Goal: Task Accomplishment & Management: Use online tool/utility

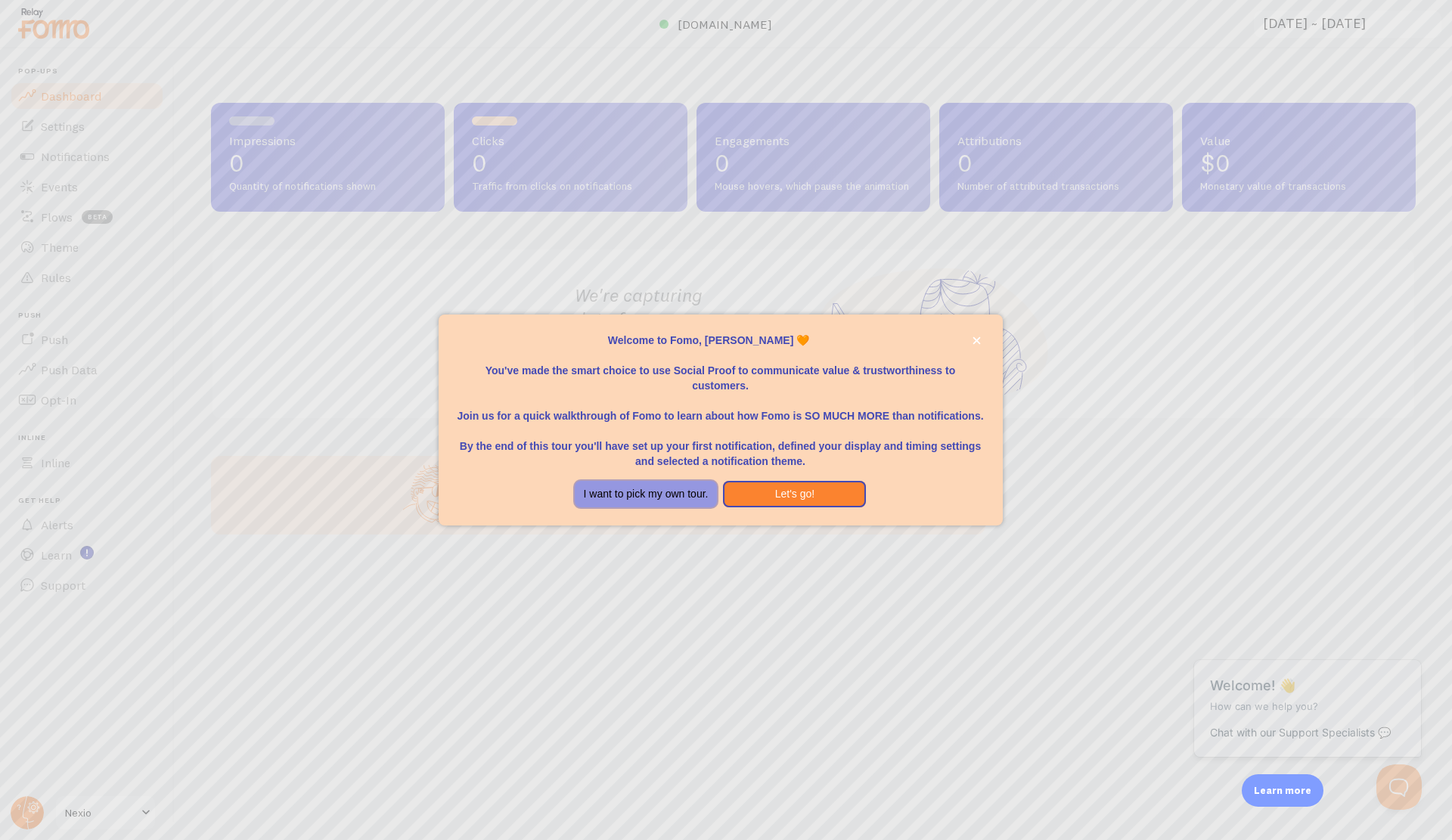
click at [616, 502] on button "I want to pick my own tour." at bounding box center [645, 494] width 143 height 27
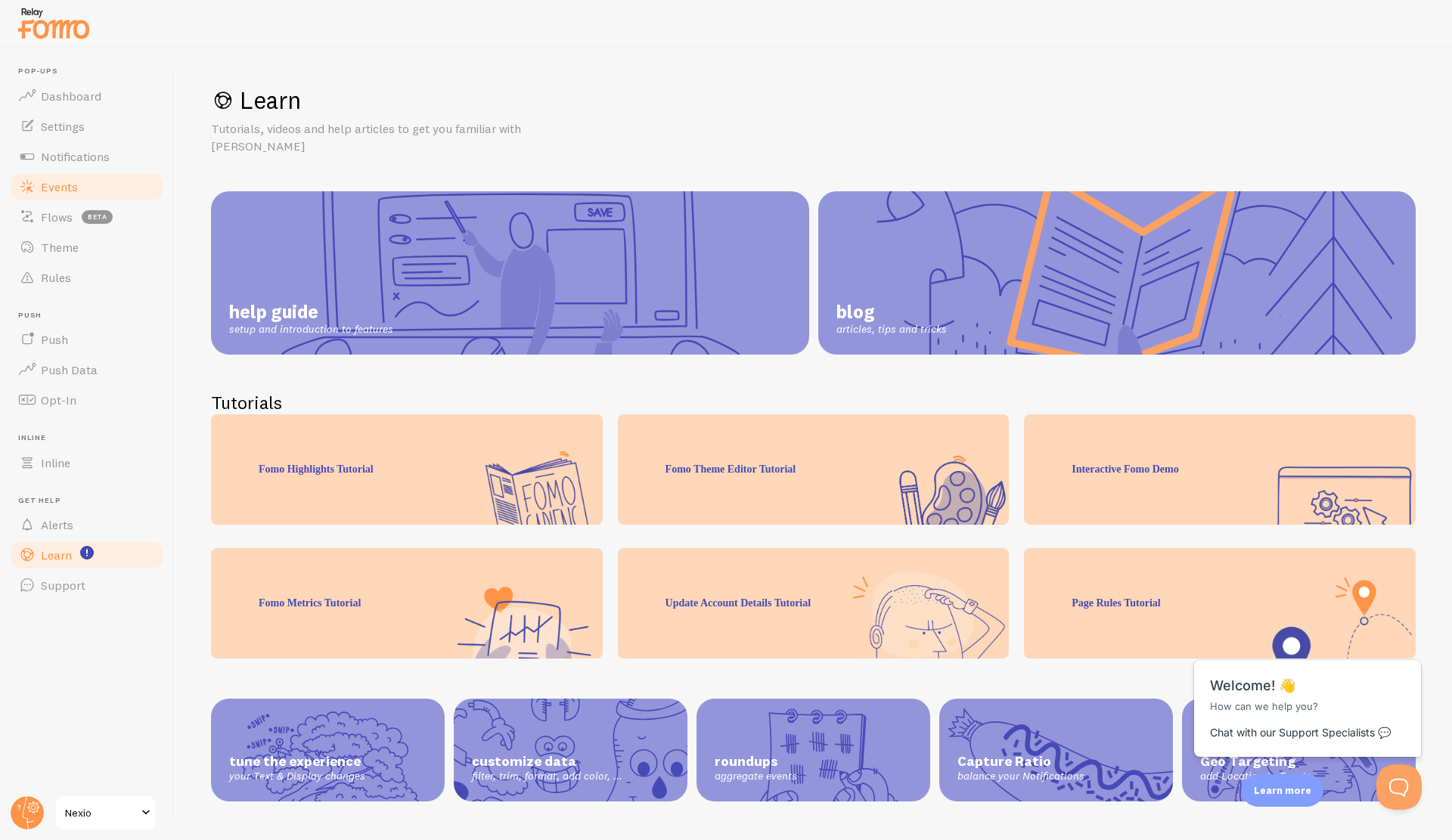
click at [65, 193] on span "Events" at bounding box center [59, 186] width 37 height 15
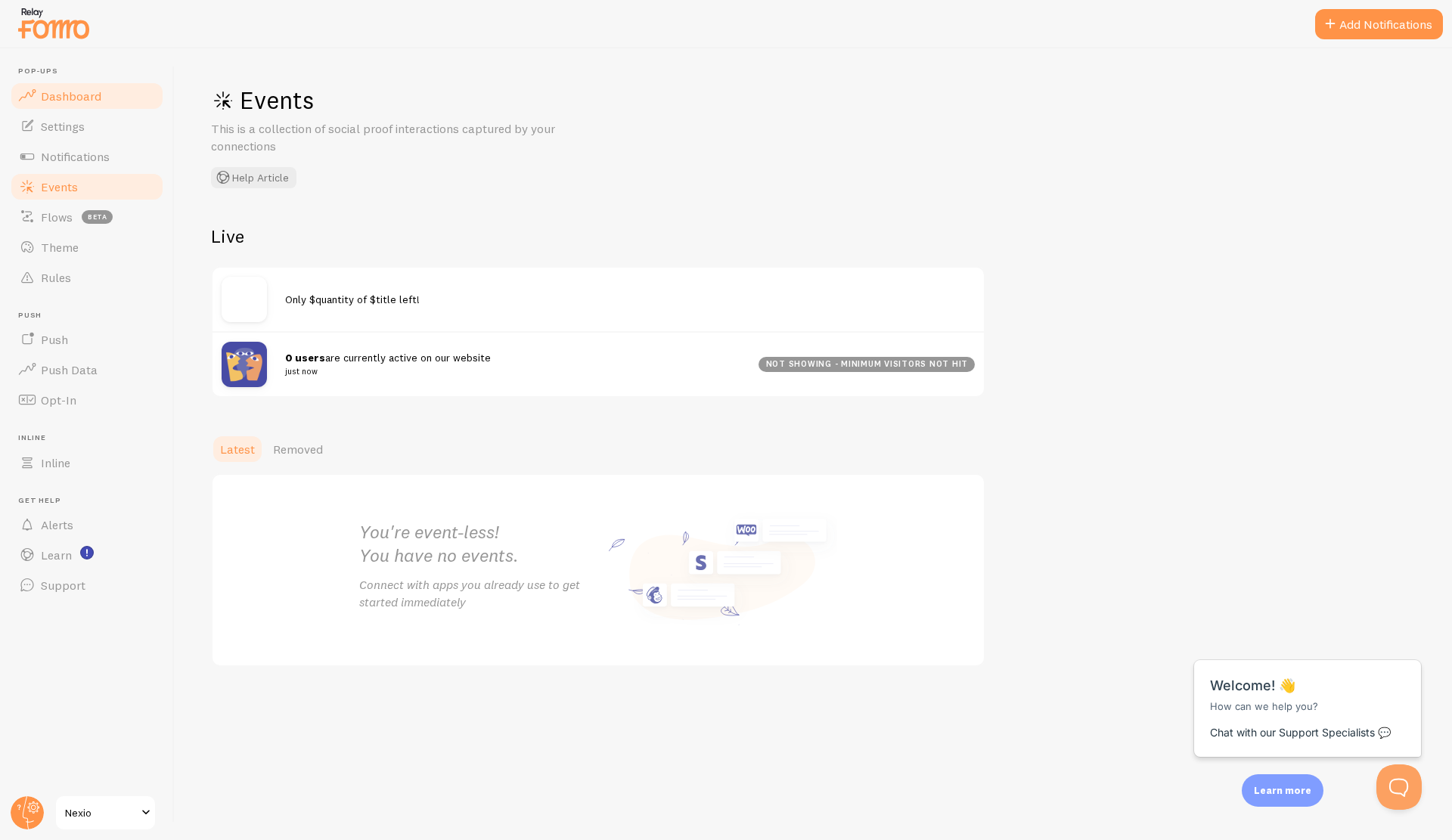
click at [84, 97] on span "Dashboard" at bounding box center [71, 95] width 61 height 15
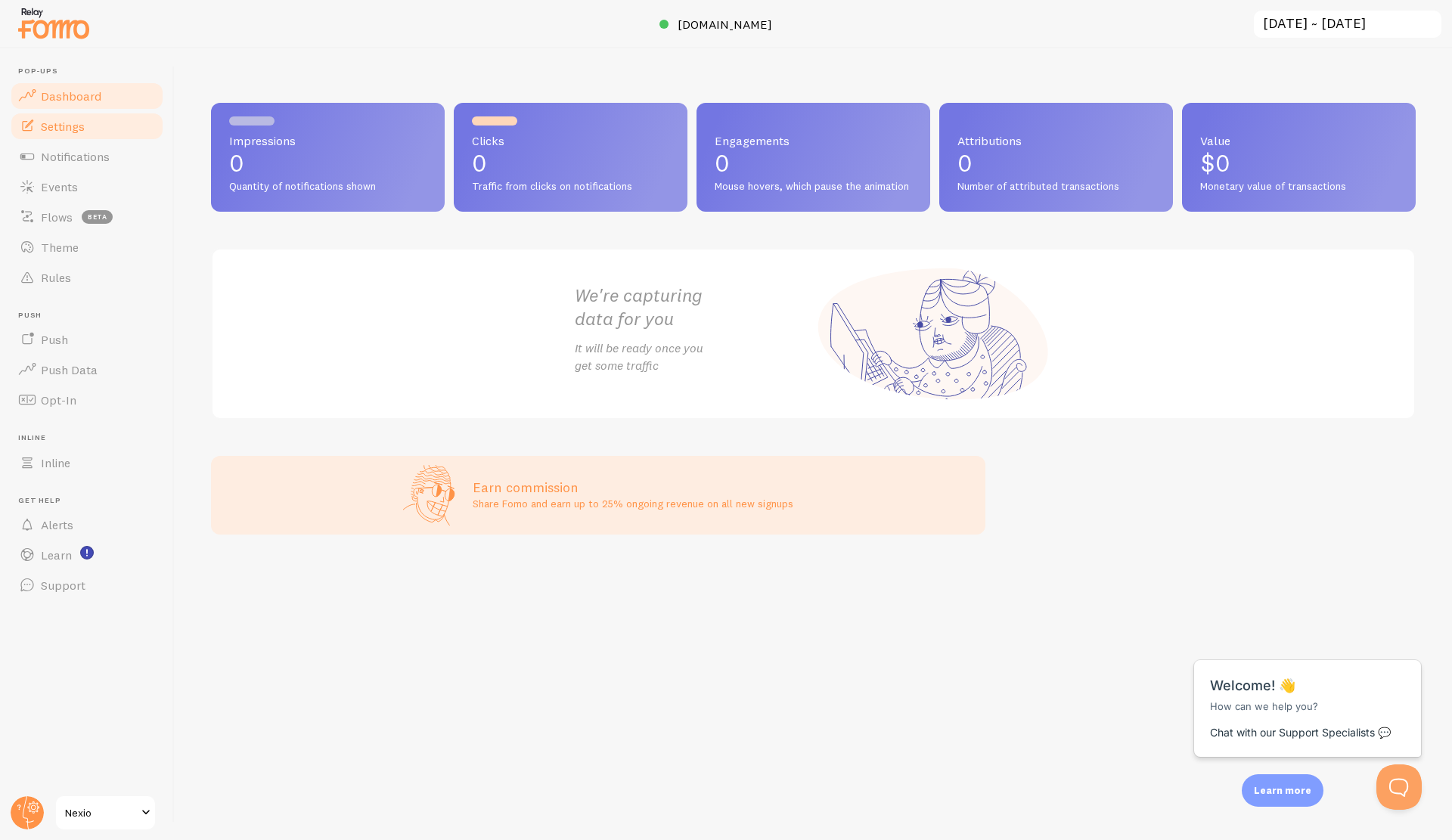
click at [93, 138] on link "Settings" at bounding box center [87, 126] width 156 height 30
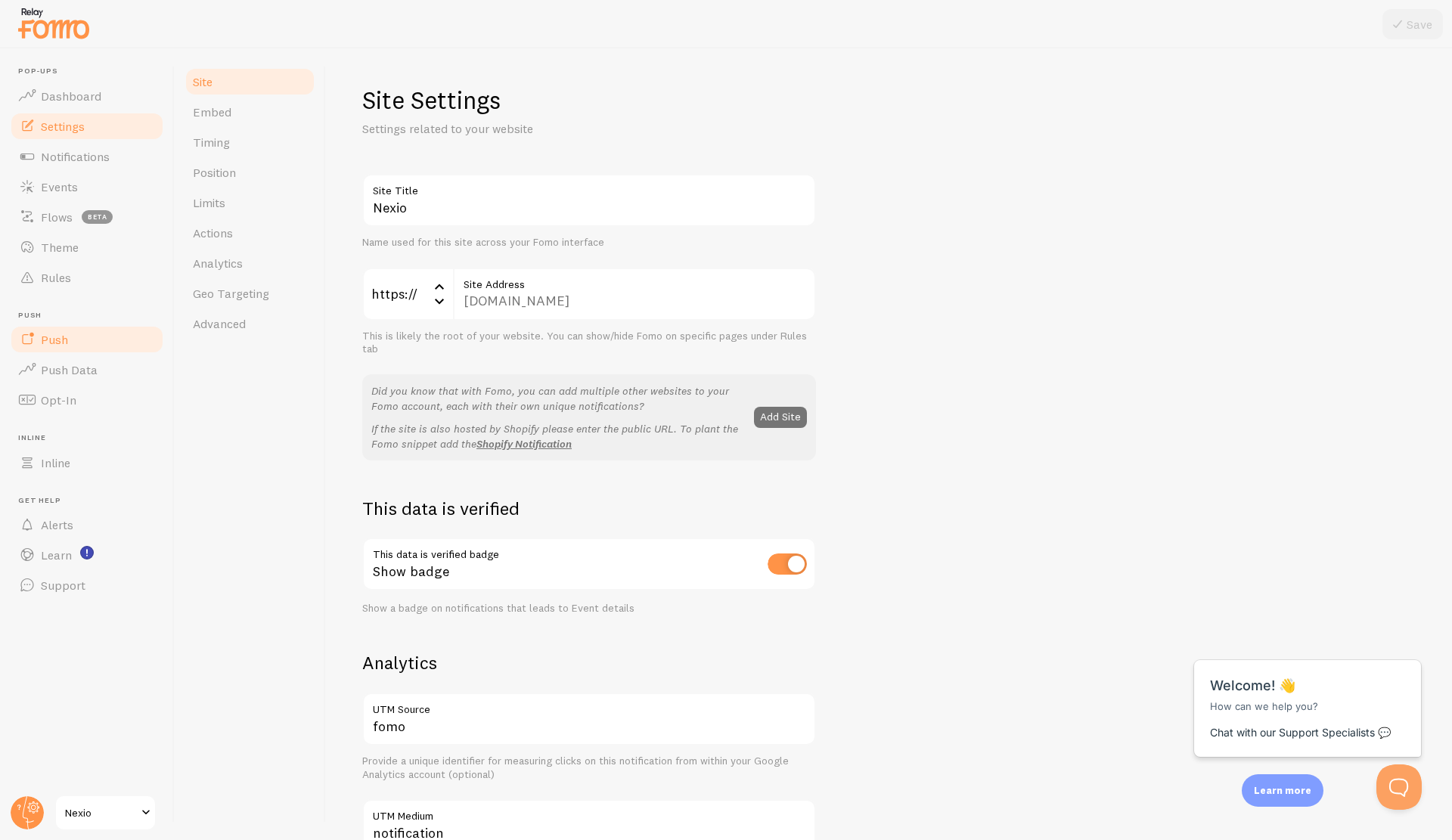
click at [92, 344] on link "Push" at bounding box center [87, 339] width 156 height 30
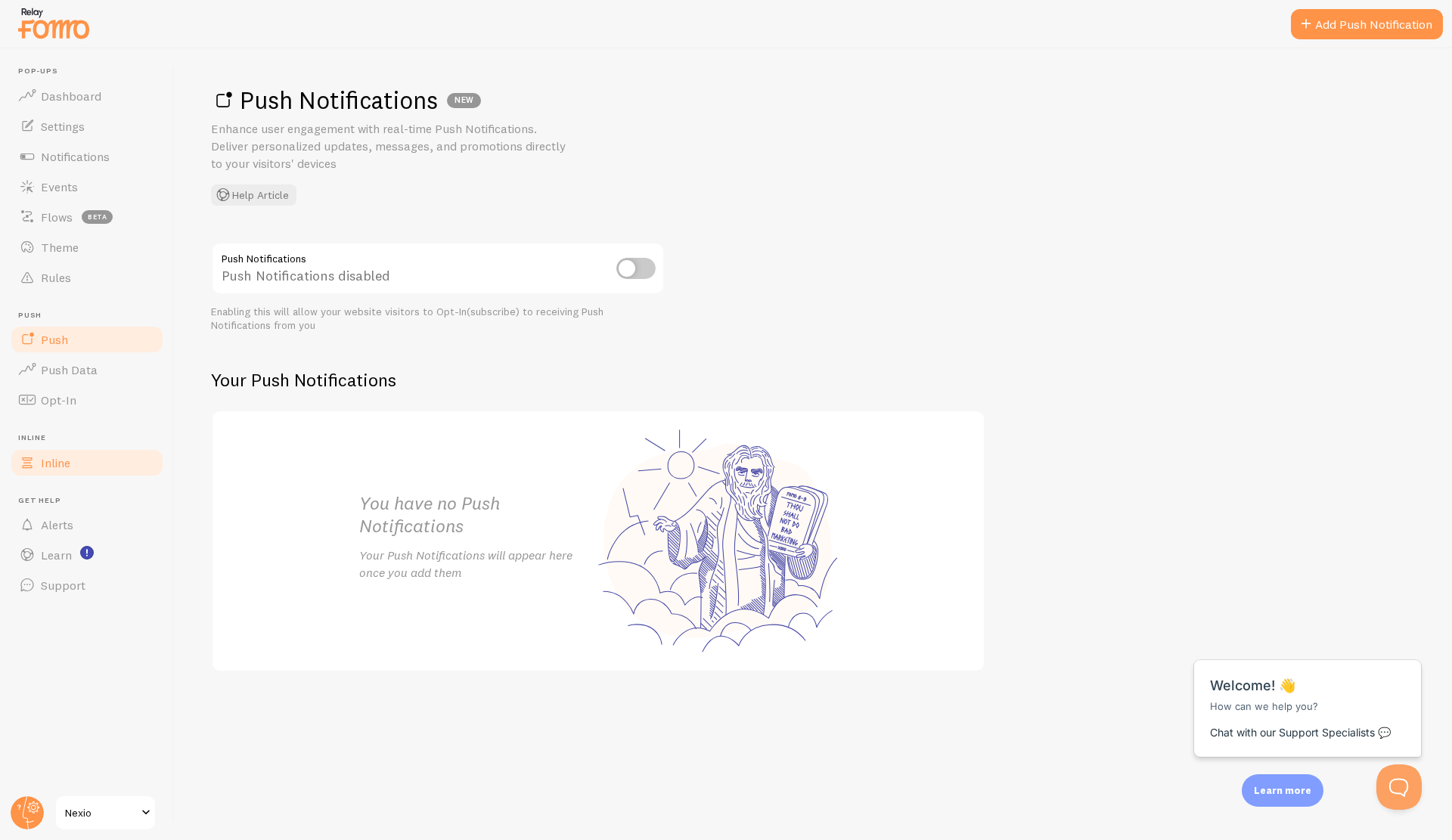
click at [82, 467] on link "Inline" at bounding box center [87, 462] width 156 height 30
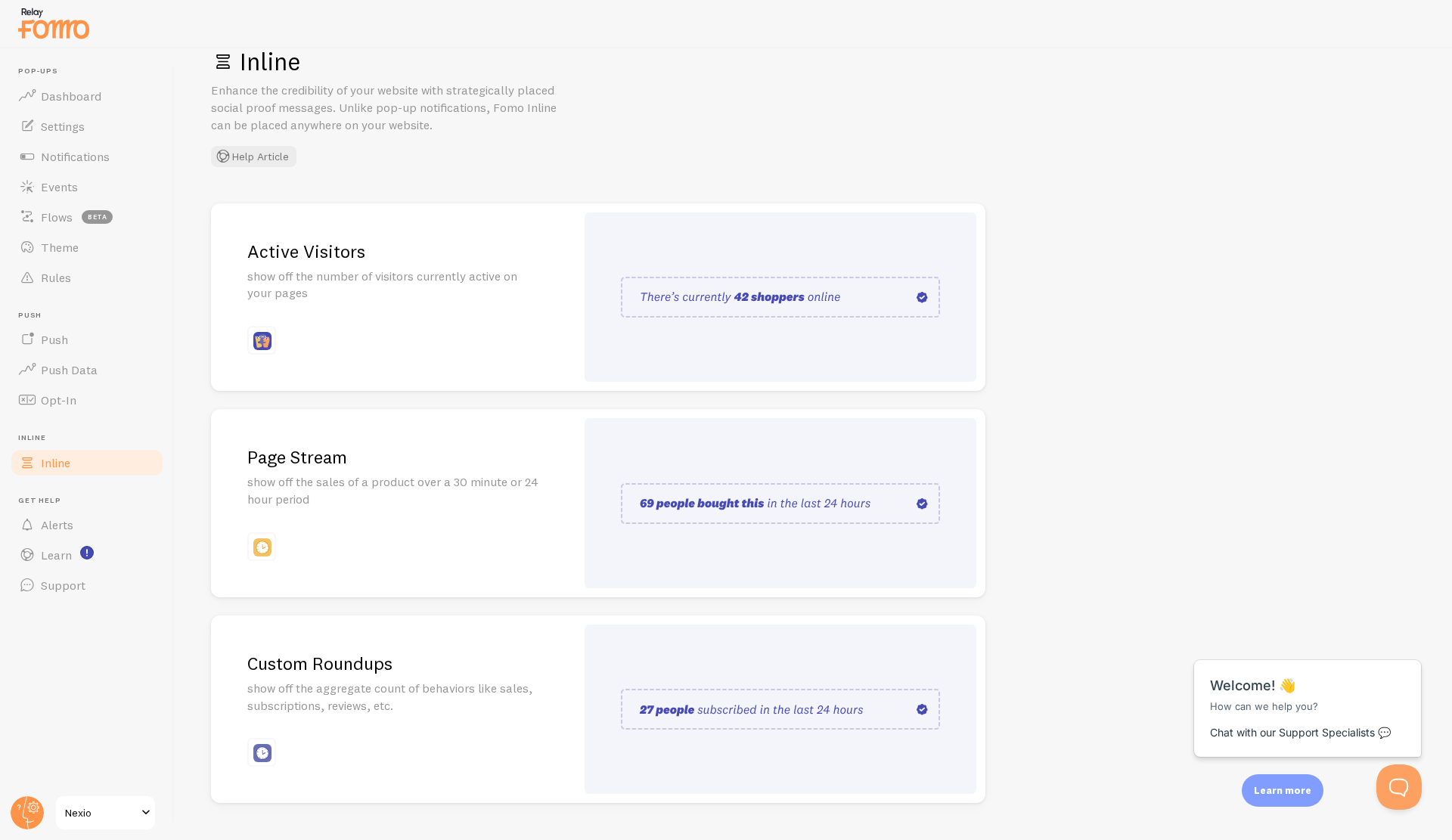
scroll to position [74, 0]
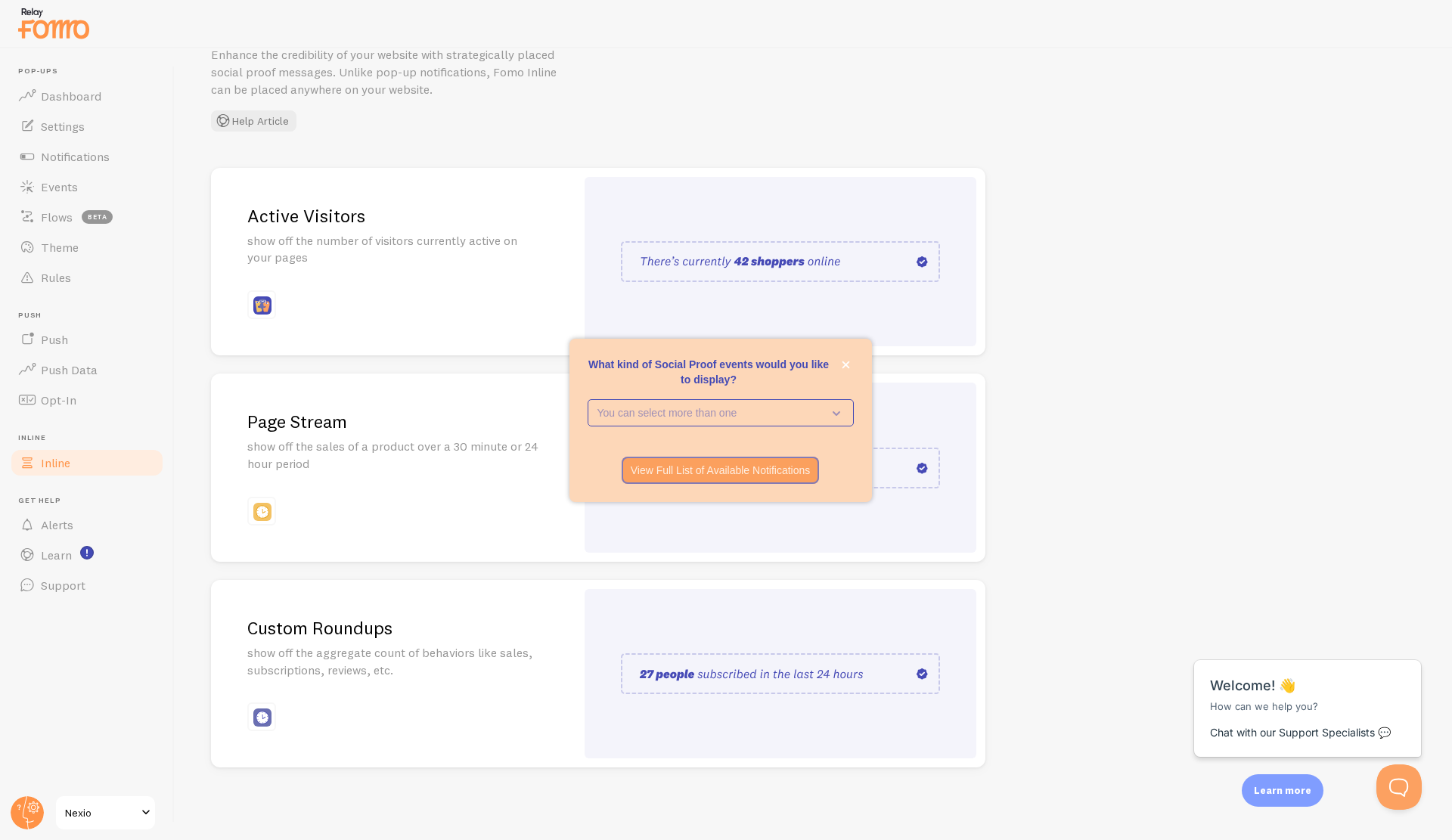
click at [858, 364] on div "What kind of Social Proof events would you like to display? You can select more…" at bounding box center [720, 420] width 302 height 164
click at [851, 362] on button "close," at bounding box center [846, 365] width 16 height 16
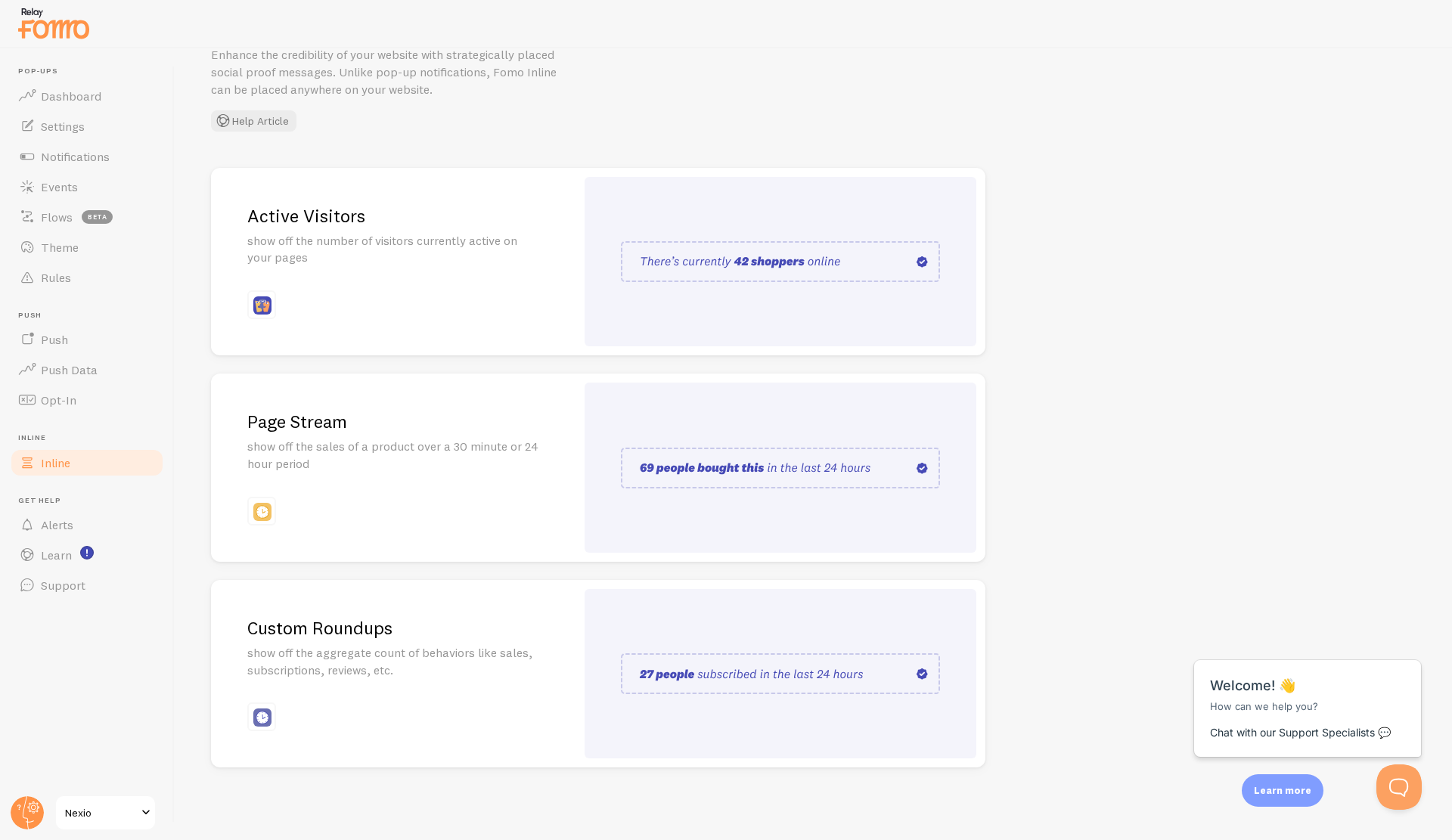
click at [423, 444] on p "show off the sales of a product over a 30 minute or 24 hour period" at bounding box center [392, 455] width 292 height 35
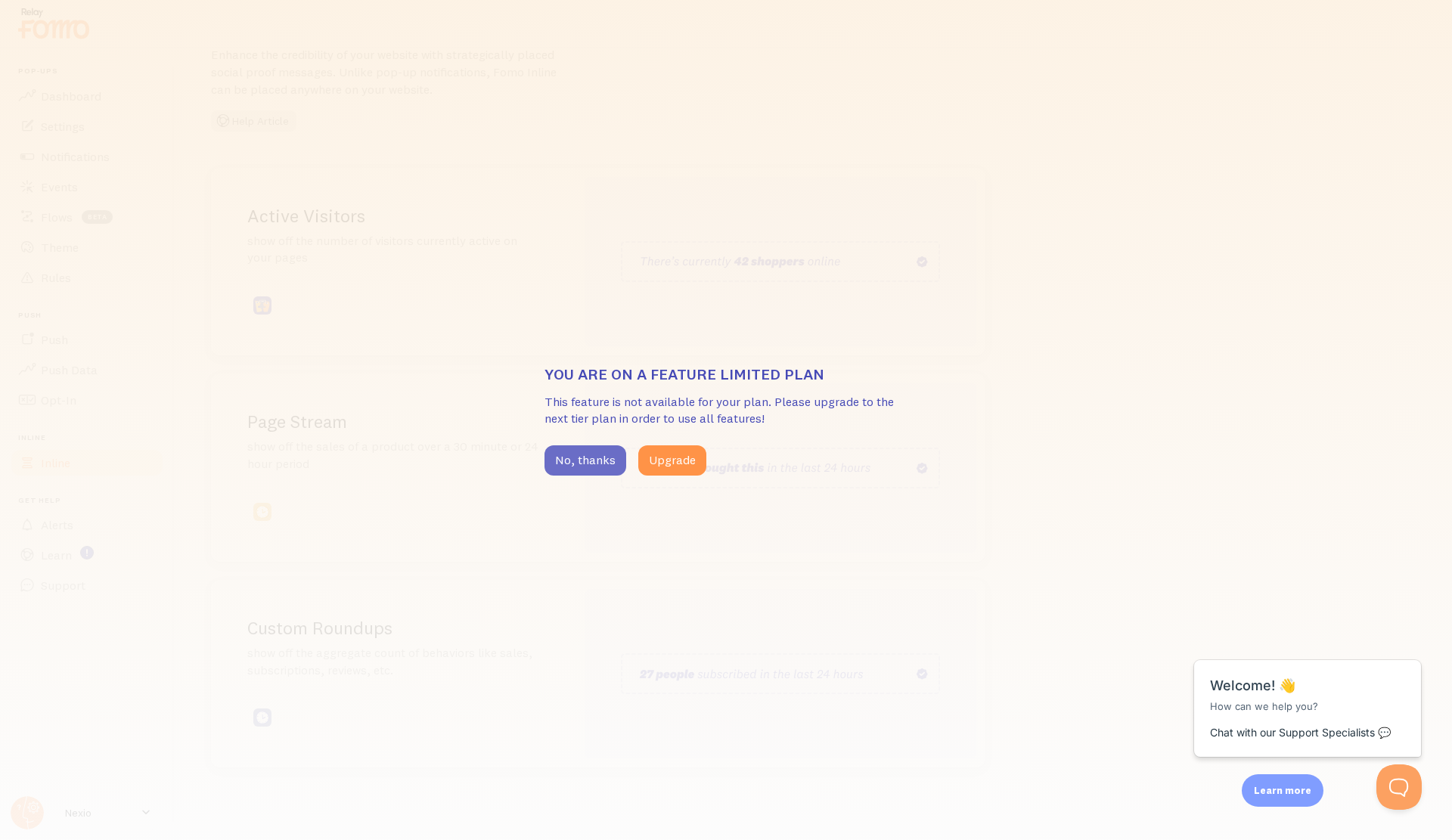
click at [587, 461] on button "No, thanks" at bounding box center [586, 460] width 81 height 30
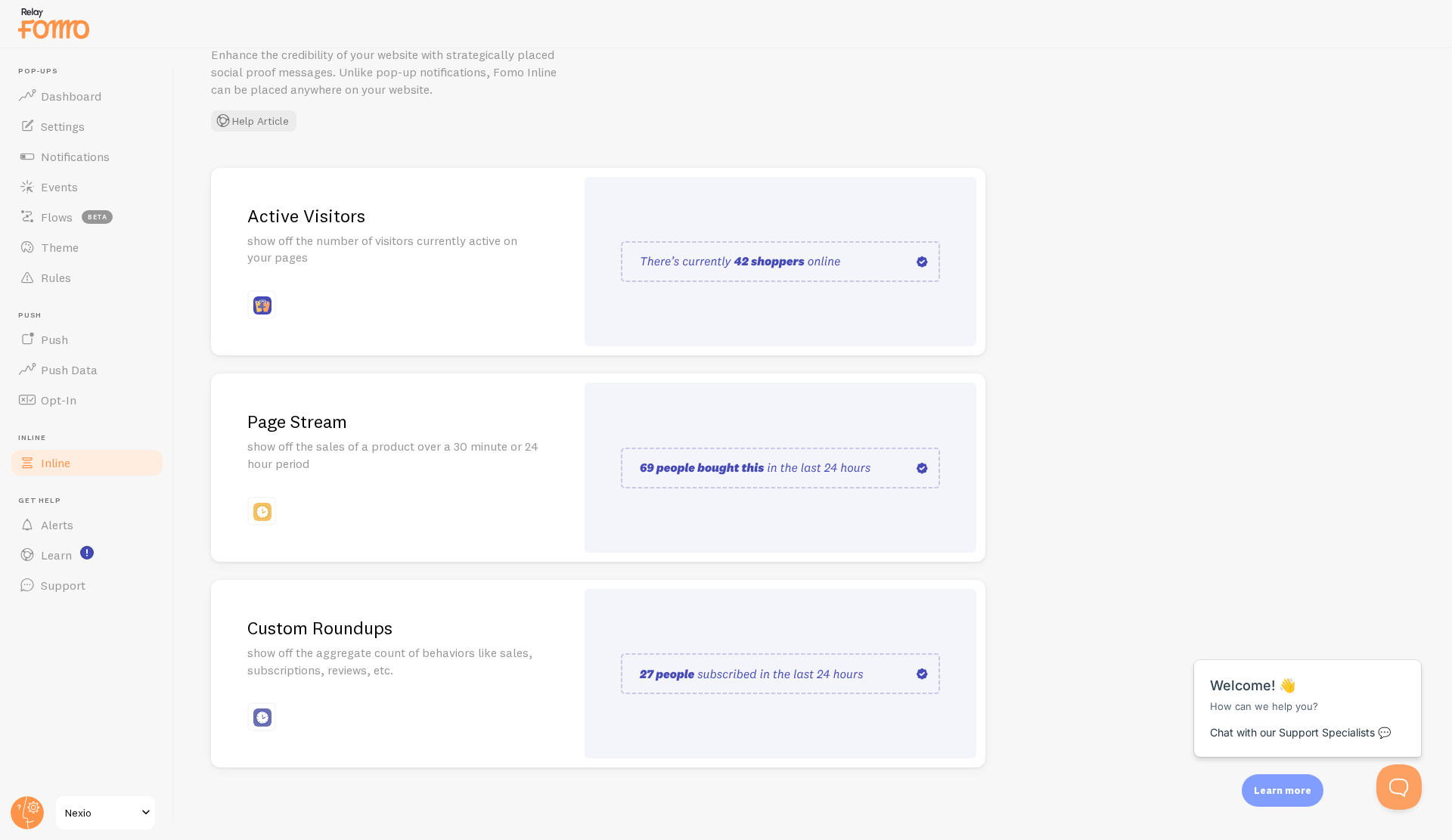
click at [436, 433] on div "Page Stream show off the sales of a product over a 30 minute or 24 hour period" at bounding box center [393, 467] width 365 height 188
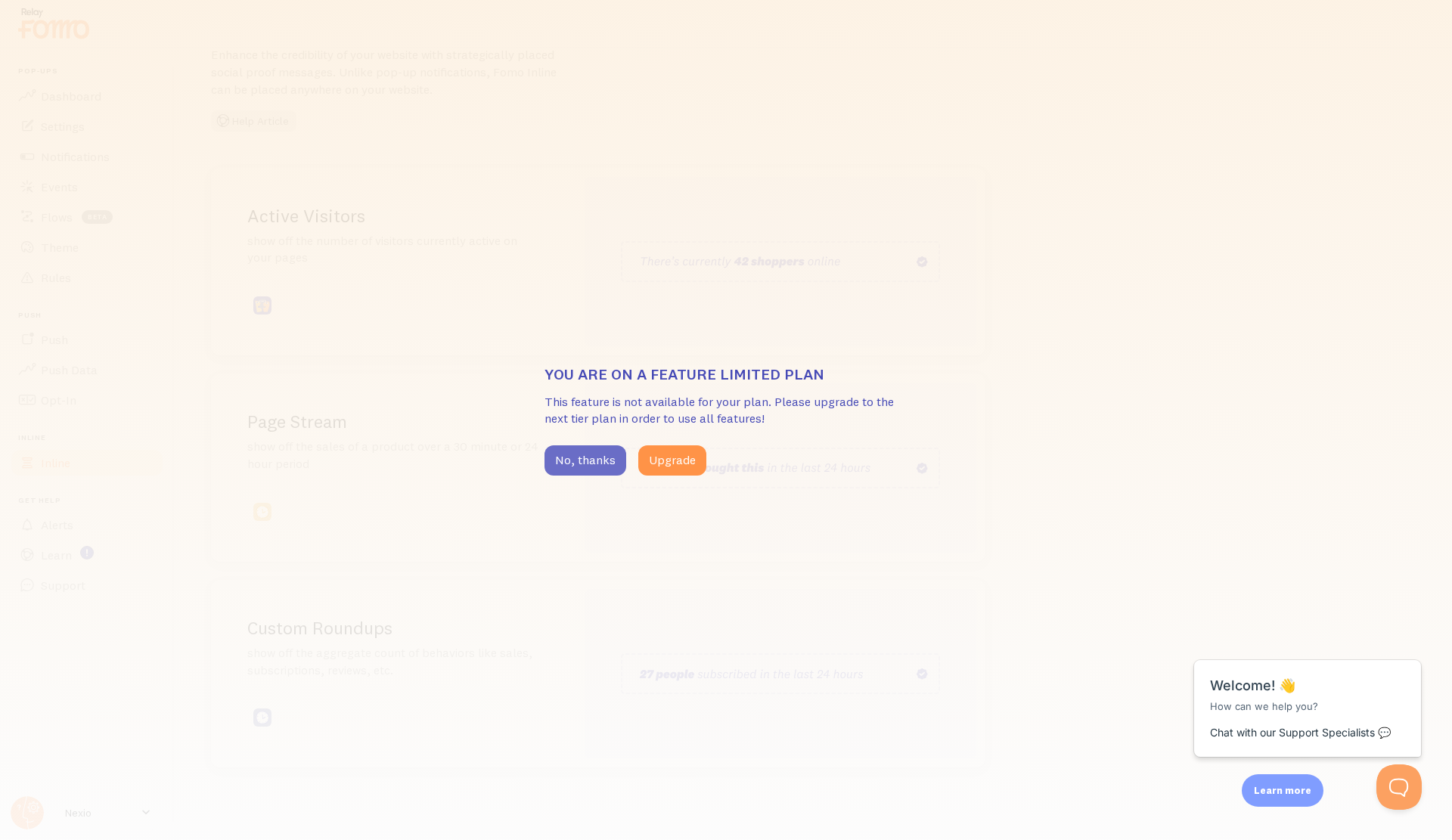
click at [574, 450] on button "No, thanks" at bounding box center [586, 460] width 81 height 30
